Goal: Obtain resource: Download file/media

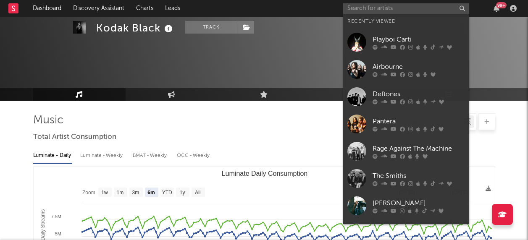
select select "6m"
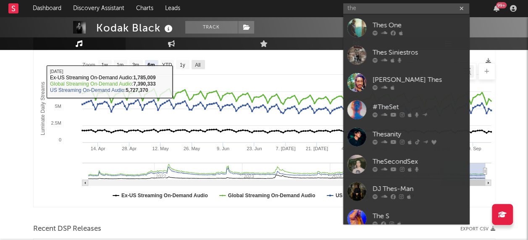
type input "the"
click at [202, 63] on div at bounding box center [264, 71] width 462 height 17
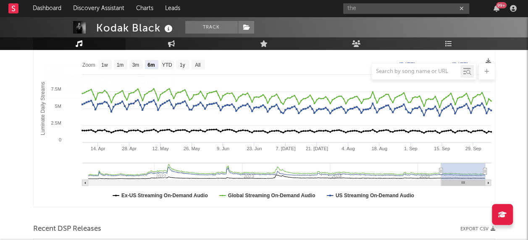
click at [199, 64] on div at bounding box center [264, 71] width 462 height 17
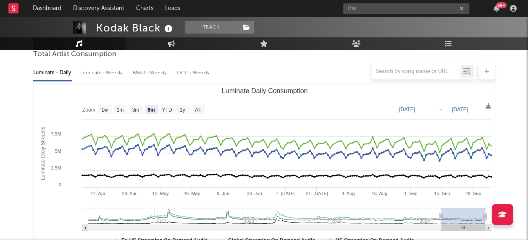
scroll to position [83, 0]
click at [197, 108] on text "All" at bounding box center [197, 110] width 5 height 6
select select "All"
type input "[DATE]"
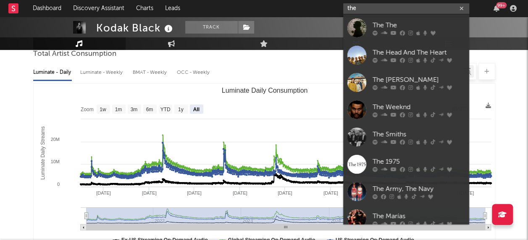
click at [366, 5] on input "the" at bounding box center [406, 8] width 126 height 11
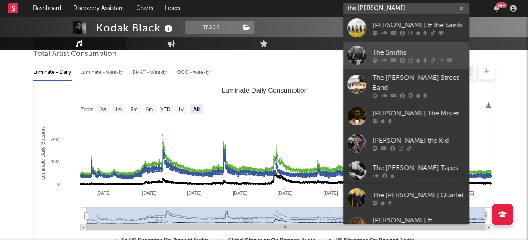
type input "the [PERSON_NAME]"
click at [352, 54] on div at bounding box center [357, 55] width 19 height 19
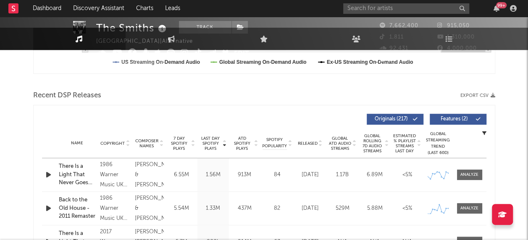
scroll to position [1, 0]
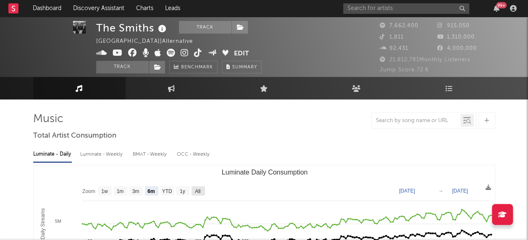
click at [195, 190] on text "All" at bounding box center [197, 192] width 5 height 6
select select "All"
type input "[DATE]"
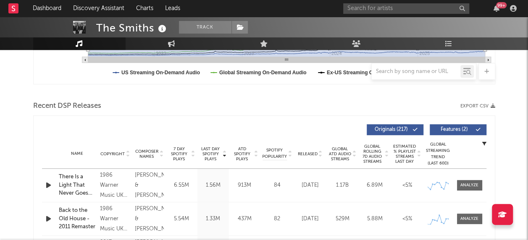
scroll to position [250, 0]
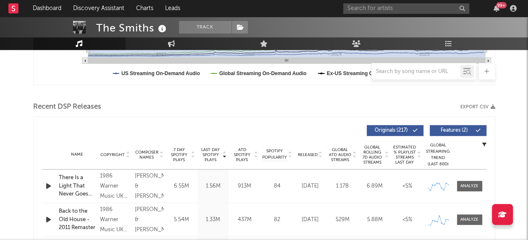
click at [494, 107] on icon "button" at bounding box center [493, 107] width 5 height 5
